Goal: Task Accomplishment & Management: Manage account settings

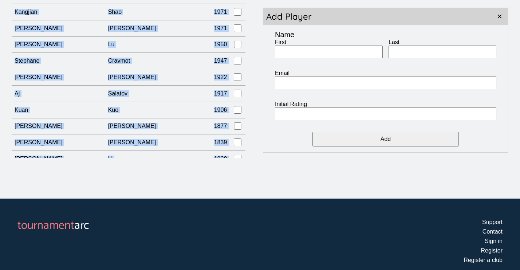
scroll to position [6770, 0]
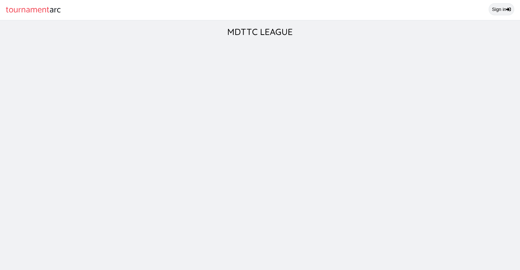
click at [491, 12] on link "Sign in" at bounding box center [502, 9] width 26 height 12
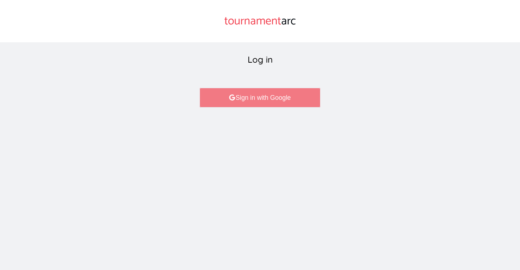
click at [302, 91] on link "Sign in with Google" at bounding box center [260, 98] width 121 height 20
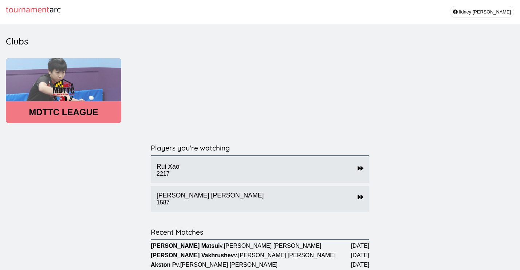
click at [70, 109] on header "MDTTC LEAGUE" at bounding box center [63, 112] width 115 height 10
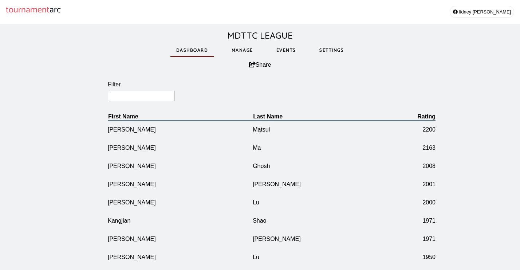
click at [237, 47] on link "Manage" at bounding box center [242, 50] width 33 height 25
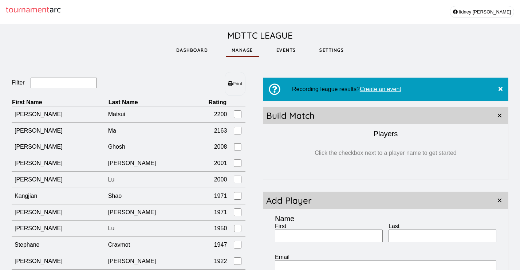
click at [47, 85] on input "Filter" at bounding box center [64, 83] width 67 height 11
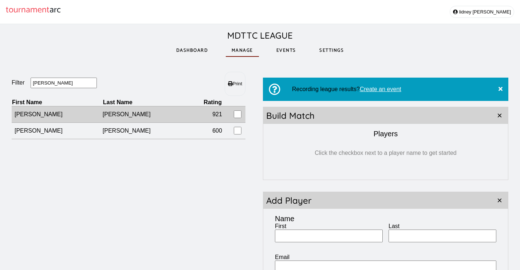
type input "[PERSON_NAME]"
click at [103, 115] on td "[PERSON_NAME]" at bounding box center [146, 114] width 86 height 16
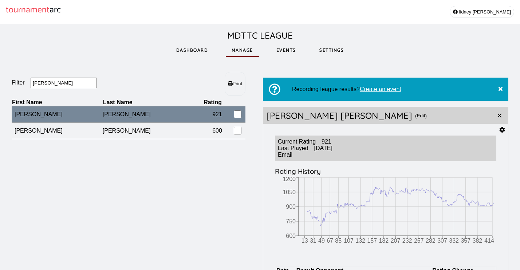
click at [503, 132] on icon at bounding box center [502, 130] width 5 height 6
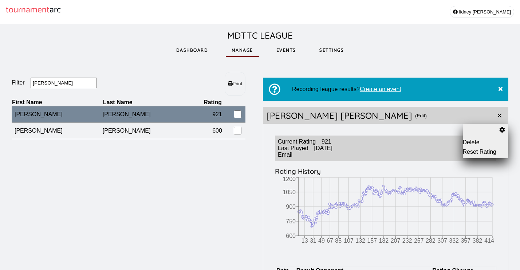
click at [472, 150] on button "Reset Rating" at bounding box center [486, 152] width 46 height 7
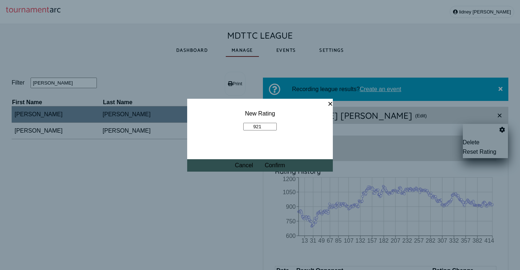
drag, startPoint x: 266, startPoint y: 125, endPoint x: 227, endPoint y: 125, distance: 39.3
click at [227, 125] on fieldset "New Rating 921" at bounding box center [260, 120] width 146 height 43
type input "941"
click at [276, 165] on button "Confirm" at bounding box center [275, 165] width 20 height 7
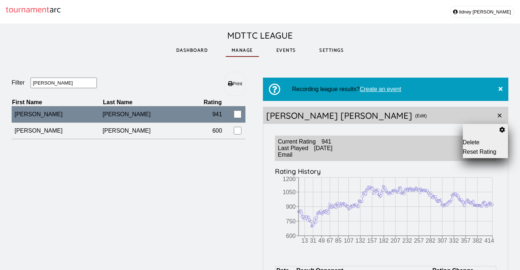
drag, startPoint x: 54, startPoint y: 85, endPoint x: 3, endPoint y: 79, distance: 51.7
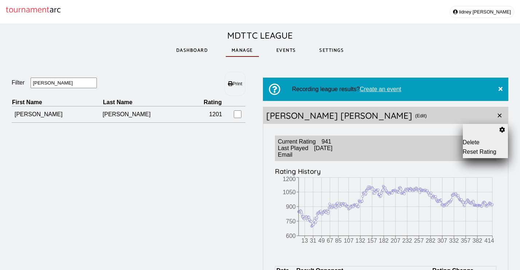
drag, startPoint x: 65, startPoint y: 85, endPoint x: 24, endPoint y: 84, distance: 40.4
click at [24, 84] on fieldset "Filter olga" at bounding box center [70, 83] width 117 height 11
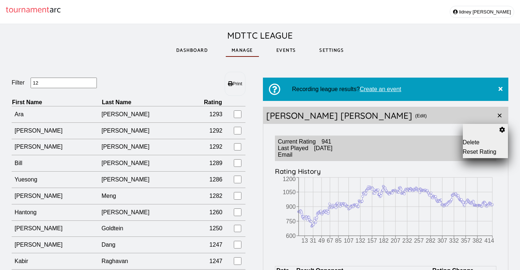
drag, startPoint x: 41, startPoint y: 83, endPoint x: 17, endPoint y: 82, distance: 23.7
click at [18, 83] on fieldset "Filter 12" at bounding box center [70, 83] width 117 height 11
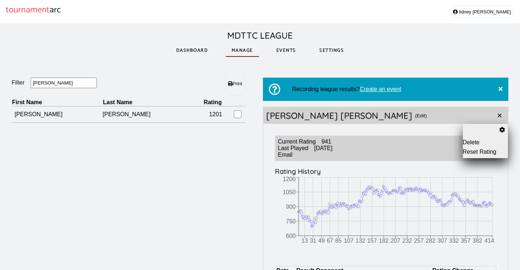
type input "olga"
click at [472, 152] on button "Reset Rating" at bounding box center [486, 152] width 46 height 7
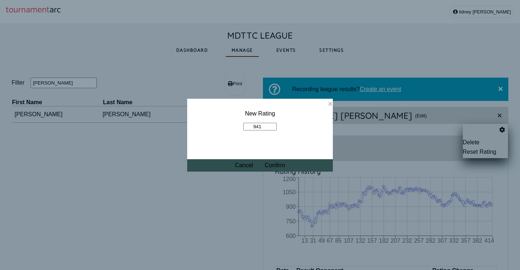
click at [331, 106] on button "×" at bounding box center [330, 104] width 5 height 10
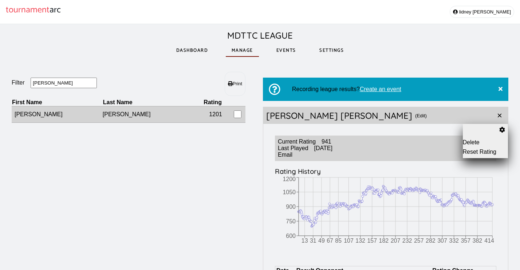
click at [152, 120] on td "[PERSON_NAME]" at bounding box center [146, 114] width 86 height 16
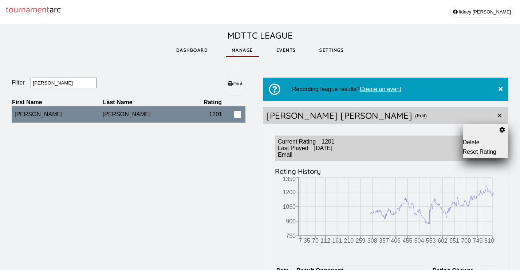
click at [472, 152] on button "Reset Rating" at bounding box center [486, 152] width 46 height 7
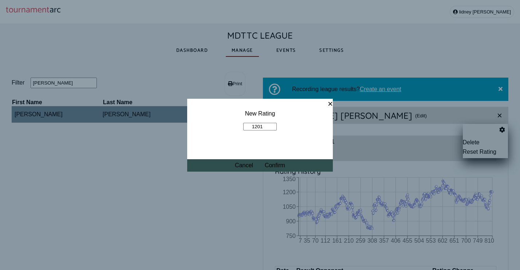
drag, startPoint x: 267, startPoint y: 127, endPoint x: 188, endPoint y: 125, distance: 79.1
click at [188, 125] on fieldset "New Rating 1201" at bounding box center [260, 120] width 146 height 43
type input "1221"
click at [273, 167] on button "Confirm" at bounding box center [275, 165] width 20 height 7
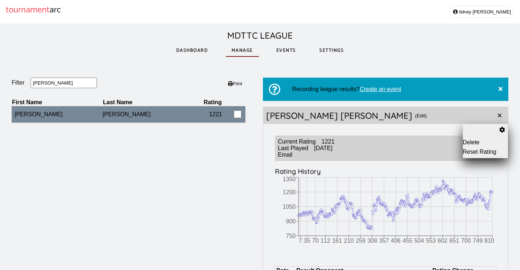
drag, startPoint x: 48, startPoint y: 84, endPoint x: 7, endPoint y: 84, distance: 40.8
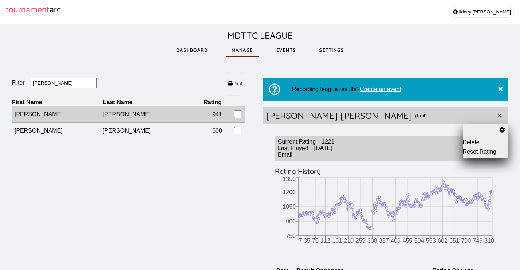
type input "[PERSON_NAME]"
click at [147, 119] on td "[PERSON_NAME]" at bounding box center [146, 114] width 86 height 16
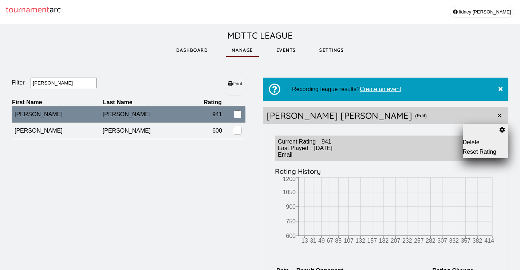
click at [475, 152] on button "Reset Rating" at bounding box center [486, 152] width 46 height 7
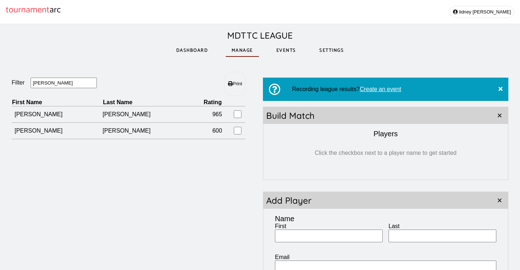
drag, startPoint x: 45, startPoint y: 88, endPoint x: 31, endPoint y: 82, distance: 15.5
click at [31, 82] on fieldset "Filter [PERSON_NAME]" at bounding box center [70, 83] width 117 height 11
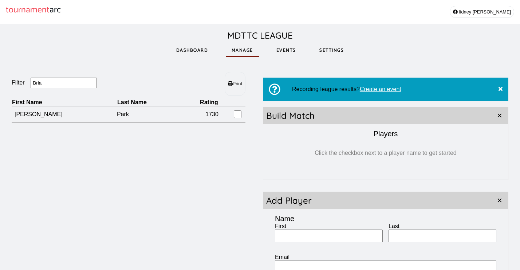
drag, startPoint x: 3, startPoint y: 16, endPoint x: 63, endPoint y: 85, distance: 91.1
click at [63, 85] on input "Bria" at bounding box center [64, 83] width 67 height 11
drag, startPoint x: 63, startPoint y: 85, endPoint x: 24, endPoint y: 82, distance: 39.1
click at [24, 82] on fieldset "Filter Bria" at bounding box center [70, 83] width 117 height 11
type input "[PERSON_NAME]"
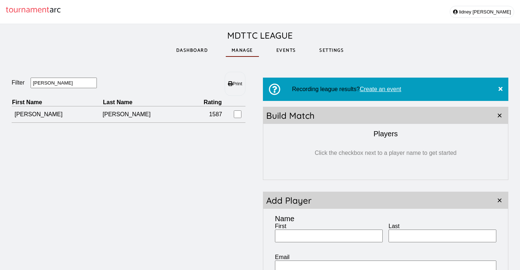
drag, startPoint x: 35, startPoint y: 95, endPoint x: 62, endPoint y: 161, distance: 70.4
click at [62, 161] on section "[PERSON_NAME] Print First Name Last Name Rating [PERSON_NAME] 1587" at bounding box center [135, 204] width 246 height 265
click at [325, 238] on input "First" at bounding box center [329, 236] width 108 height 13
type input "[PERSON_NAME]"
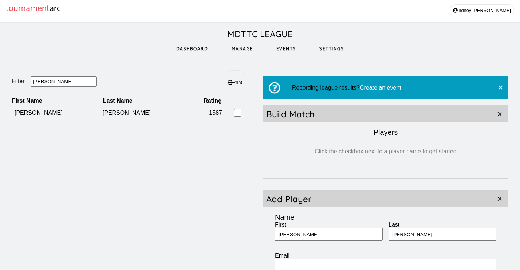
scroll to position [166, 0]
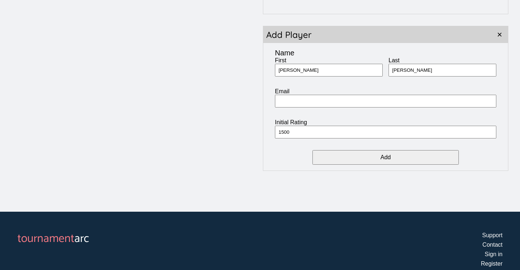
type input "1500"
click at [362, 158] on input "Add" at bounding box center [386, 157] width 146 height 15
type input "Tianran"
type input "[PERSON_NAME]"
type input "1500"
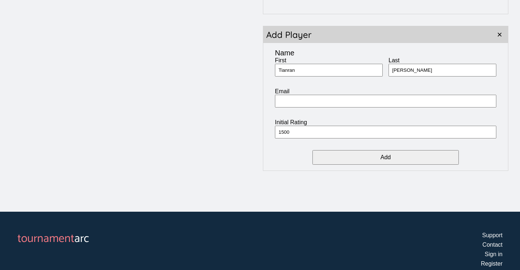
click at [364, 158] on input "Add" at bounding box center [386, 157] width 146 height 15
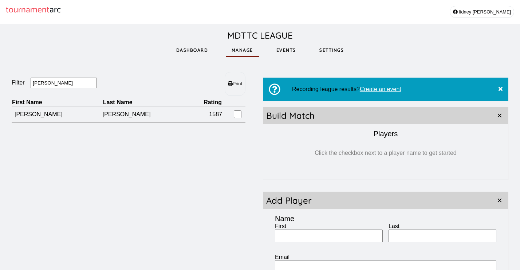
scroll to position [0, 0]
drag, startPoint x: 67, startPoint y: 85, endPoint x: 26, endPoint y: 86, distance: 40.8
click at [26, 86] on fieldset "[PERSON_NAME]" at bounding box center [70, 83] width 117 height 11
drag, startPoint x: 53, startPoint y: 86, endPoint x: 11, endPoint y: 76, distance: 42.6
click at [11, 76] on div "[PERSON_NAME] Print First Name Last Name Rating [PERSON_NAME] 1587 Recording le…" at bounding box center [260, 204] width 520 height 288
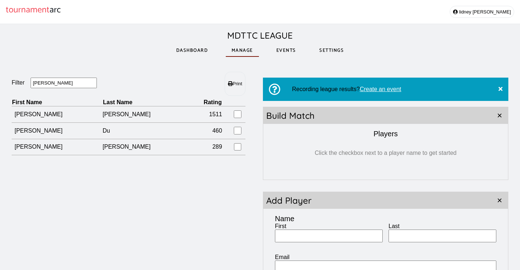
type input "[PERSON_NAME]"
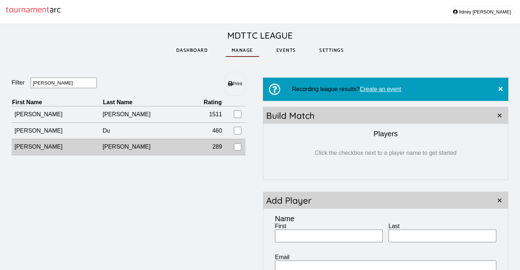
drag, startPoint x: 56, startPoint y: 90, endPoint x: 122, endPoint y: 148, distance: 87.8
click at [122, 148] on td "[PERSON_NAME]" at bounding box center [146, 147] width 86 height 16
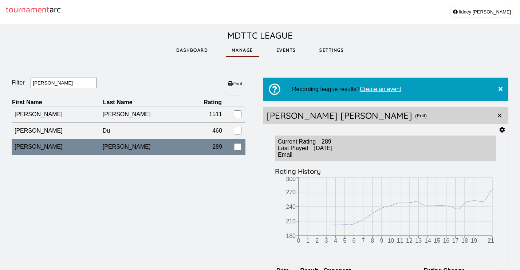
click at [504, 130] on icon at bounding box center [502, 130] width 5 height 6
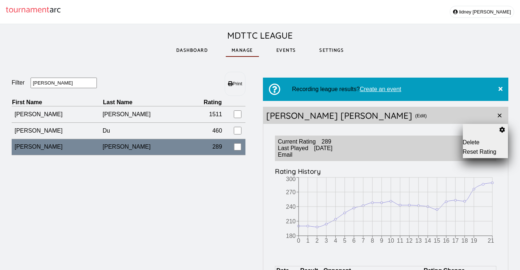
click at [475, 152] on button "Reset Rating" at bounding box center [486, 152] width 46 height 7
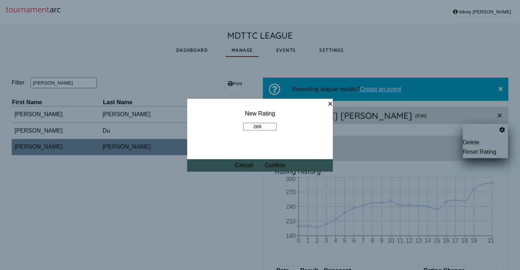
drag, startPoint x: 265, startPoint y: 126, endPoint x: 247, endPoint y: 126, distance: 17.5
click at [247, 126] on input "289" at bounding box center [260, 127] width 34 height 8
type input "550"
click at [280, 165] on button "Confirm" at bounding box center [275, 165] width 20 height 7
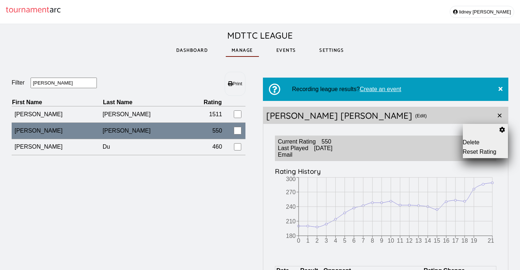
drag, startPoint x: 50, startPoint y: 82, endPoint x: 28, endPoint y: 82, distance: 22.2
click at [28, 82] on fieldset "Filter Evan" at bounding box center [70, 83] width 117 height 11
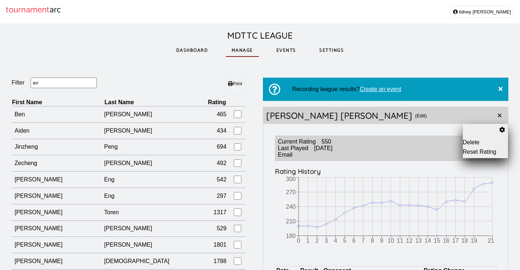
type input "e"
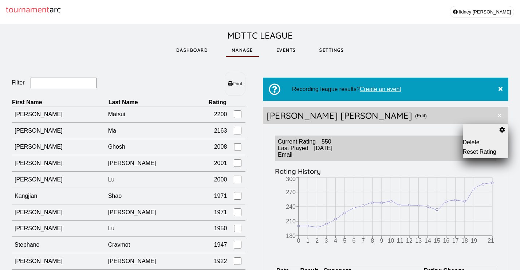
click at [499, 117] on button "×" at bounding box center [499, 115] width 17 height 17
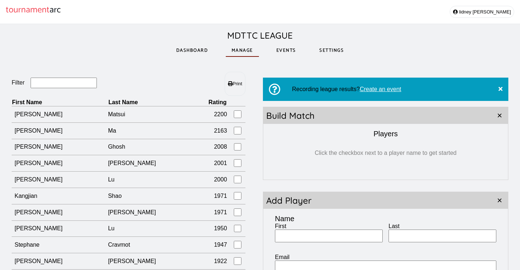
click at [325, 239] on input "First" at bounding box center [329, 236] width 108 height 13
type input "Ebde"
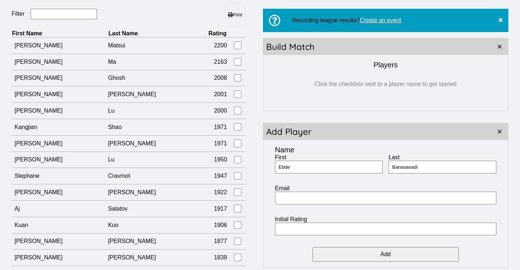
scroll to position [76, 0]
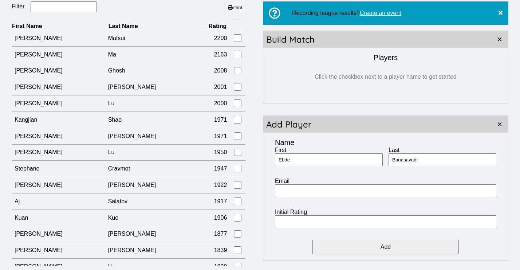
type input "Banasavadi"
click at [359, 224] on input "Initial Rating" at bounding box center [385, 221] width 221 height 13
type input "300"
click at [389, 247] on input "Add" at bounding box center [386, 247] width 146 height 15
type input "[PERSON_NAME]"
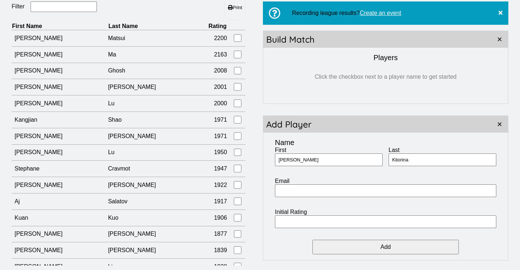
type input "Kliorina"
click at [317, 225] on input "Initial Rating" at bounding box center [385, 221] width 221 height 13
type input "500"
click at [398, 247] on input "Add" at bounding box center [386, 247] width 146 height 15
click at [60, 5] on input "Filter" at bounding box center [64, 6] width 67 height 11
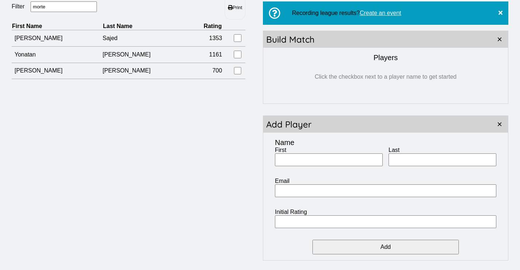
type input "morte"
click at [303, 162] on input "First" at bounding box center [329, 159] width 108 height 13
type input "Lilin"
type input "He"
type input "1400"
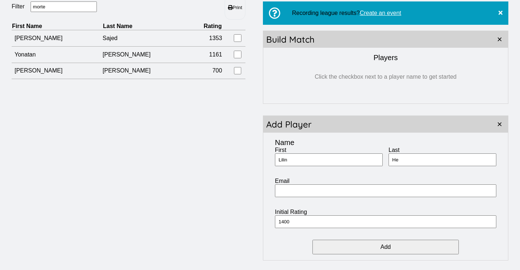
click at [374, 245] on input "Add" at bounding box center [386, 247] width 146 height 15
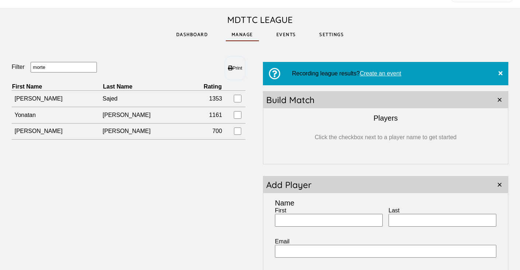
scroll to position [32, 0]
